Goal: Transaction & Acquisition: Purchase product/service

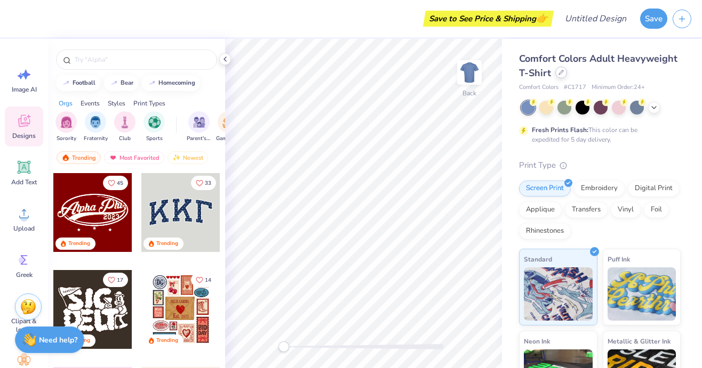
click at [558, 74] on icon at bounding box center [560, 72] width 5 height 5
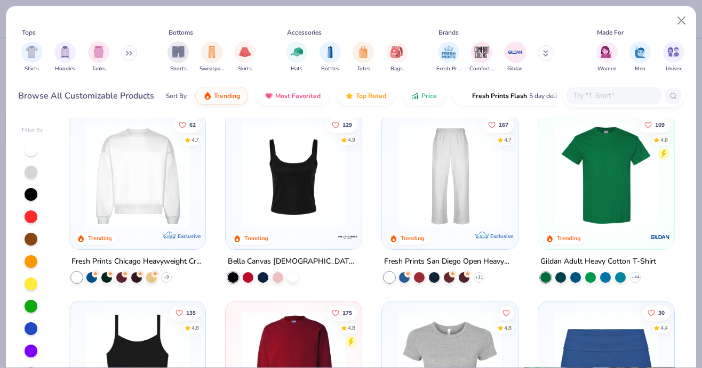
scroll to position [397, 0]
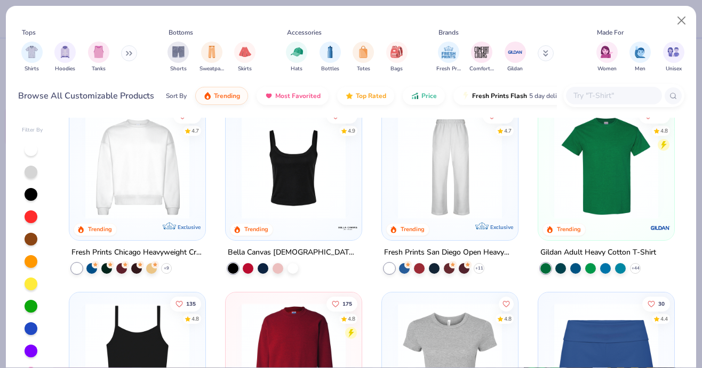
click at [163, 192] on img at bounding box center [137, 167] width 115 height 104
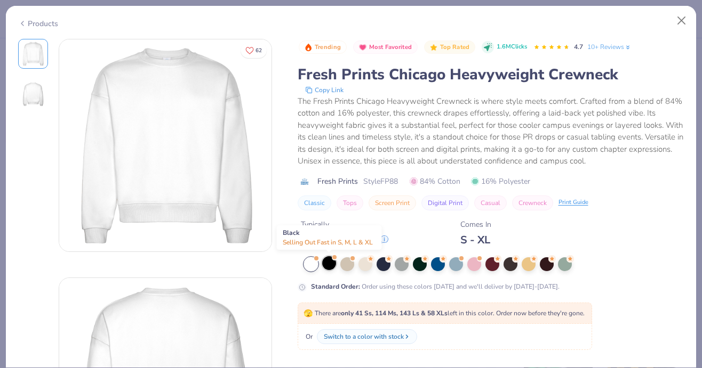
click at [333, 264] on div at bounding box center [329, 263] width 14 height 14
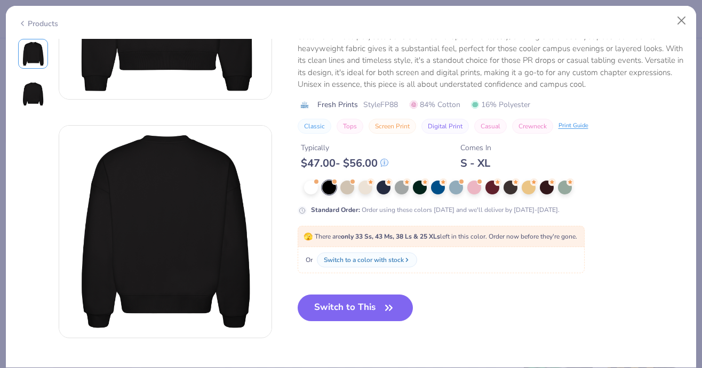
scroll to position [155, 0]
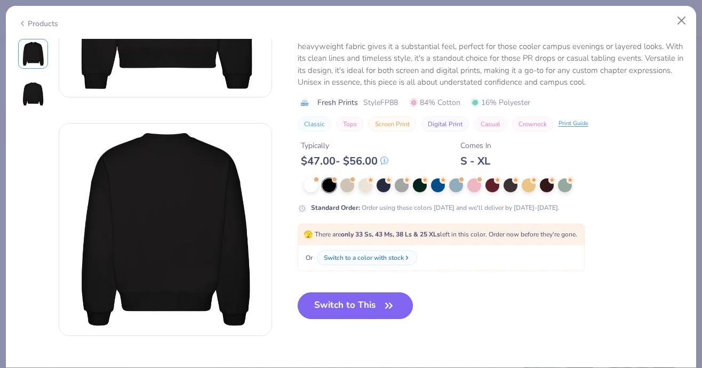
click at [341, 299] on button "Switch to This" at bounding box center [355, 306] width 116 height 27
type textarea "x"
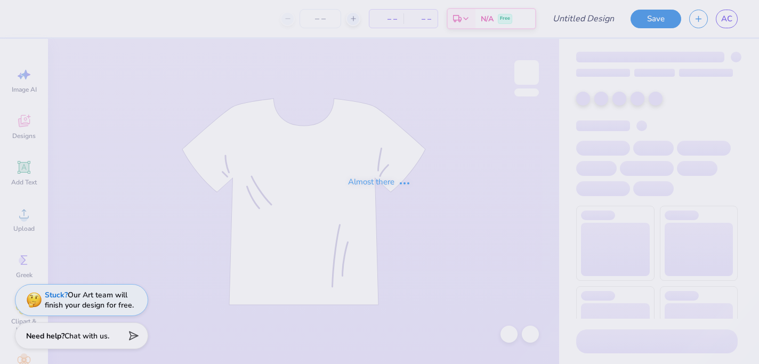
type input "zip up"
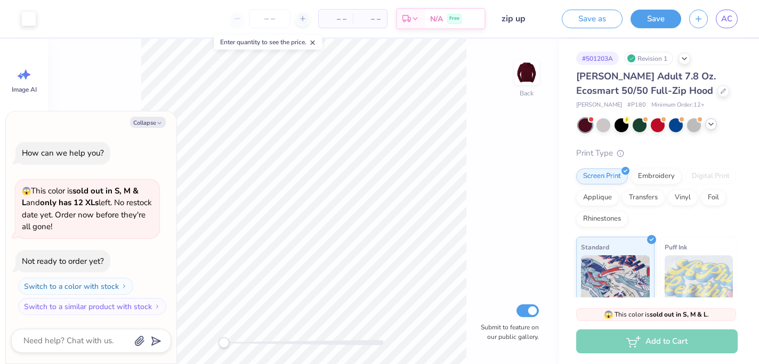
click at [714, 127] on icon at bounding box center [711, 124] width 9 height 9
click at [734, 123] on div at bounding box center [729, 124] width 12 height 12
type textarea "x"
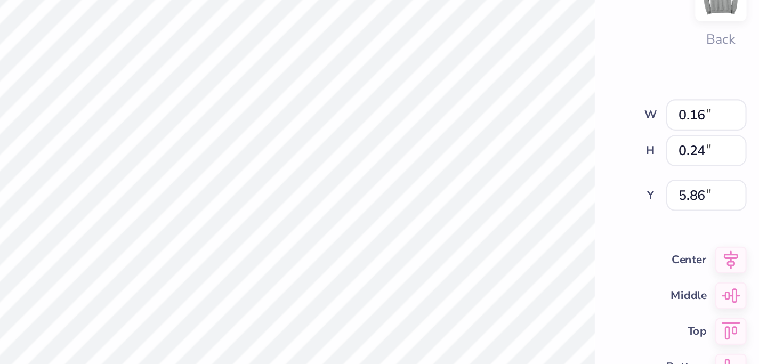
type input "0.16"
type input "0.24"
type input "5.86"
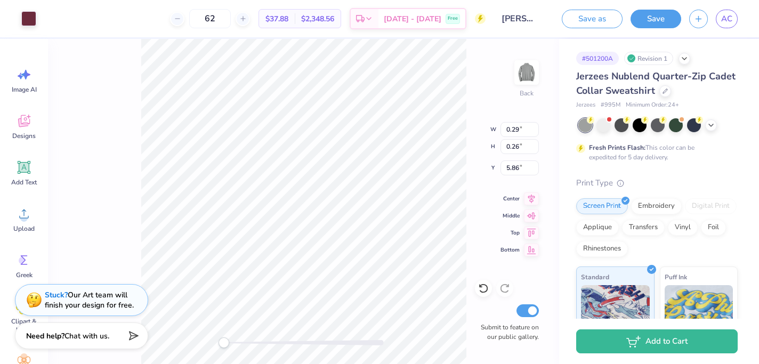
type input "0.29"
type input "0.26"
type input "5.86"
type input "0.16"
type input "0.23"
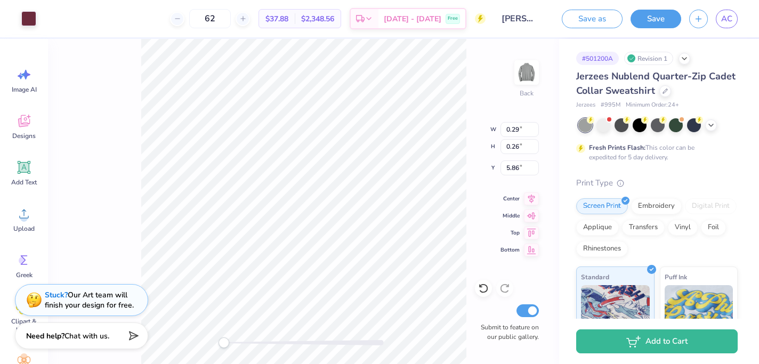
type input "5.93"
